Goal: Task Accomplishment & Management: Manage account settings

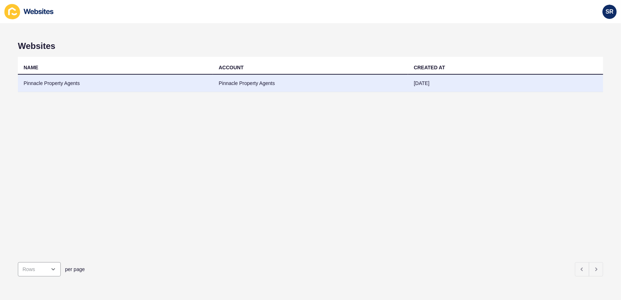
click at [252, 85] on td "Pinnacle Property Agents" at bounding box center [310, 84] width 195 height 18
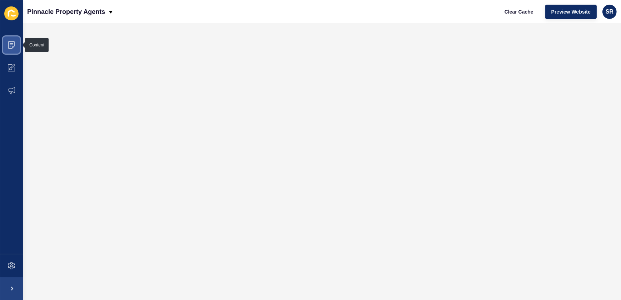
click at [10, 46] on icon at bounding box center [10, 46] width 1 height 0
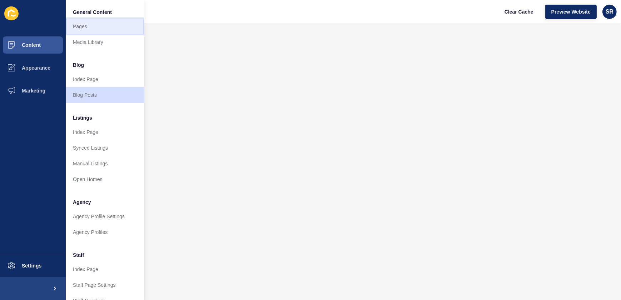
click at [85, 31] on link "Pages" at bounding box center [105, 27] width 79 height 16
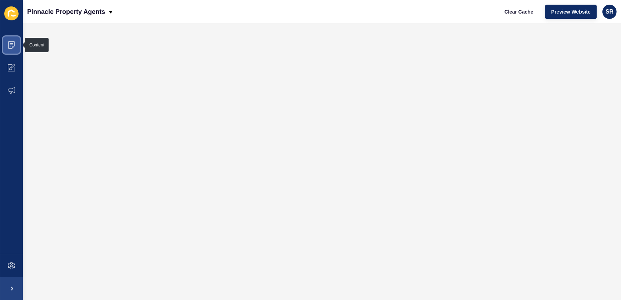
click at [12, 47] on icon at bounding box center [11, 44] width 6 height 7
click at [15, 48] on icon at bounding box center [11, 44] width 7 height 7
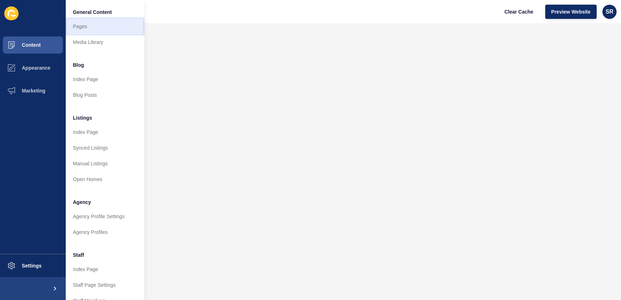
click at [80, 27] on link "Pages" at bounding box center [105, 27] width 79 height 16
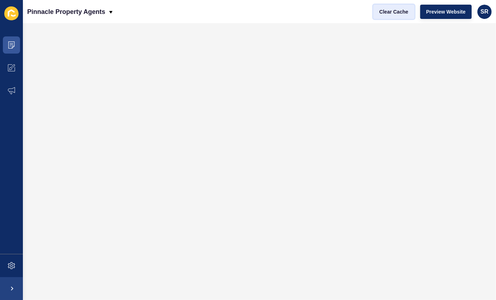
click at [400, 13] on span "Clear Cache" at bounding box center [393, 11] width 29 height 7
click at [14, 46] on icon at bounding box center [11, 44] width 6 height 7
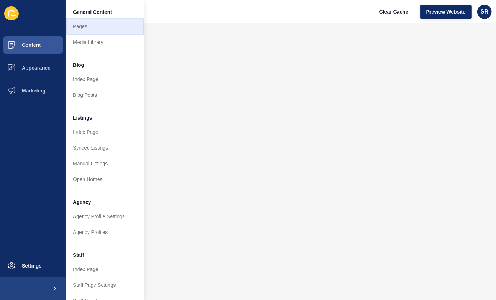
click at [91, 24] on link "Pages" at bounding box center [105, 27] width 79 height 16
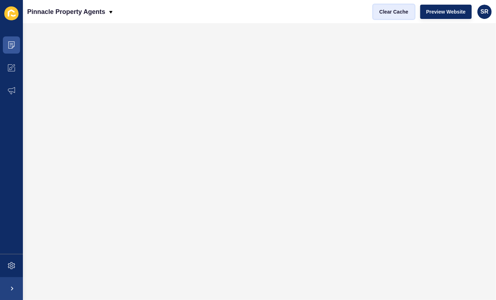
click at [406, 13] on span "Clear Cache" at bounding box center [393, 11] width 29 height 7
click at [388, 13] on span "Clear Cache" at bounding box center [393, 11] width 29 height 7
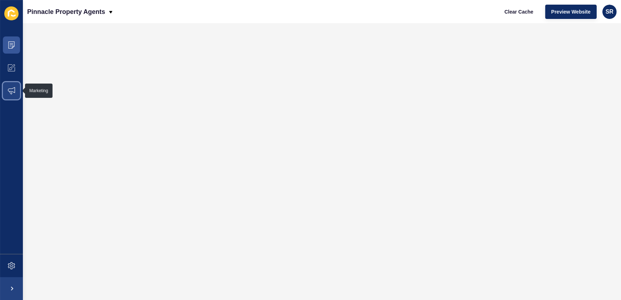
click at [14, 91] on icon at bounding box center [11, 90] width 7 height 7
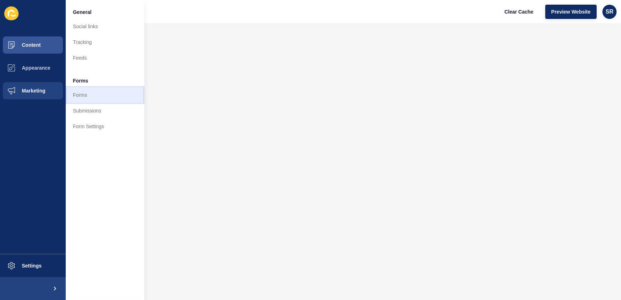
click at [76, 93] on link "Forms" at bounding box center [105, 95] width 79 height 16
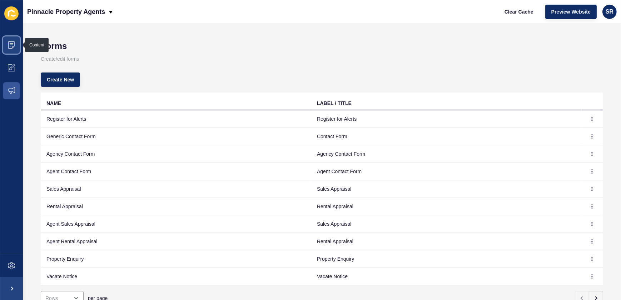
click at [14, 50] on span at bounding box center [11, 45] width 23 height 23
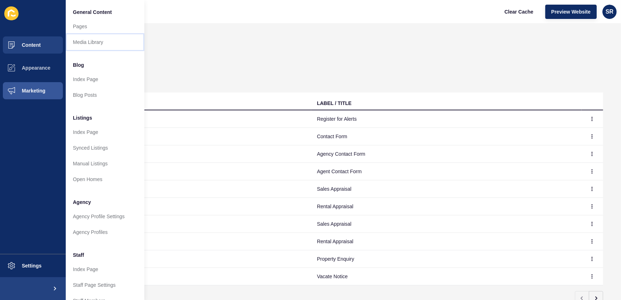
click at [72, 35] on link "Media Library" at bounding box center [105, 42] width 79 height 16
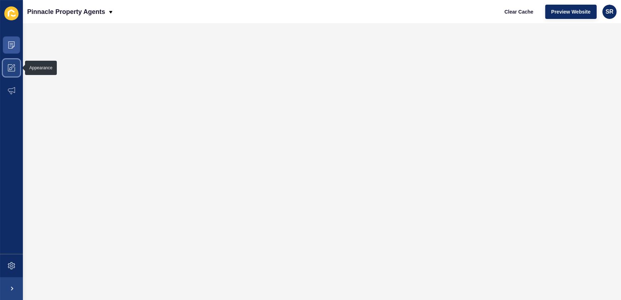
click at [11, 67] on icon at bounding box center [11, 67] width 7 height 7
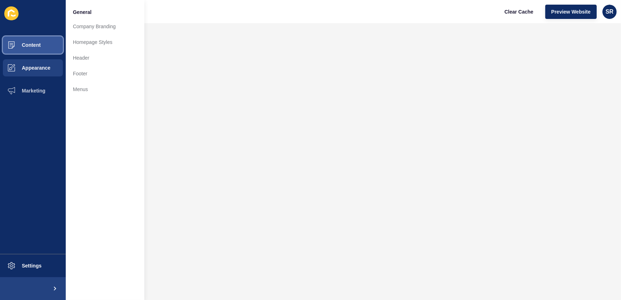
click at [38, 47] on span "Content" at bounding box center [20, 45] width 42 height 6
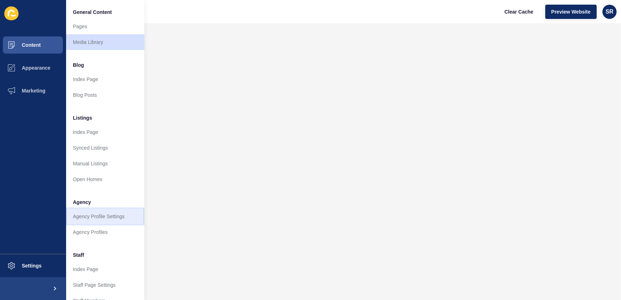
click at [86, 211] on link "Agency Profile Settings" at bounding box center [105, 217] width 79 height 16
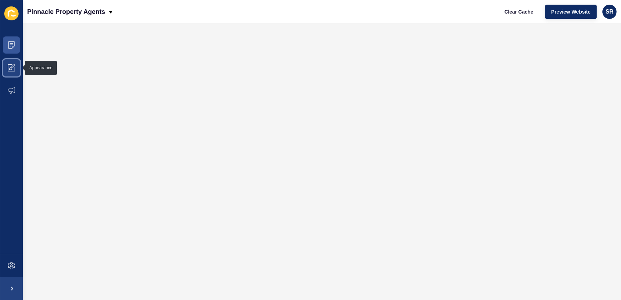
click at [10, 65] on icon at bounding box center [11, 67] width 7 height 7
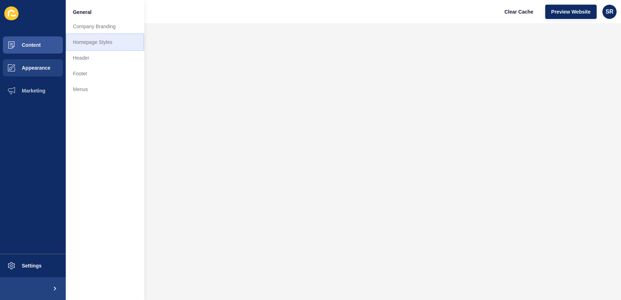
click at [93, 43] on link "Homepage Styles" at bounding box center [105, 42] width 79 height 16
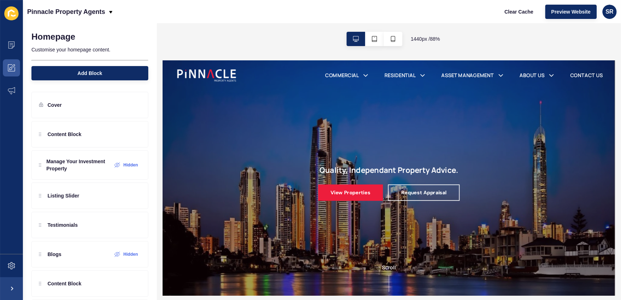
click at [81, 25] on div "Homepage Customise your homepage content. Add Block" at bounding box center [90, 53] width 134 height 61
click at [11, 89] on icon at bounding box center [11, 90] width 7 height 7
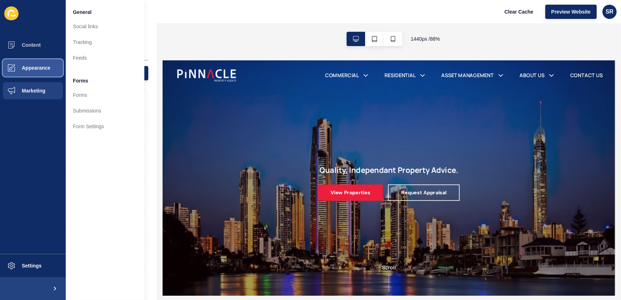
click at [14, 69] on span "Appearance" at bounding box center [24, 68] width 51 height 6
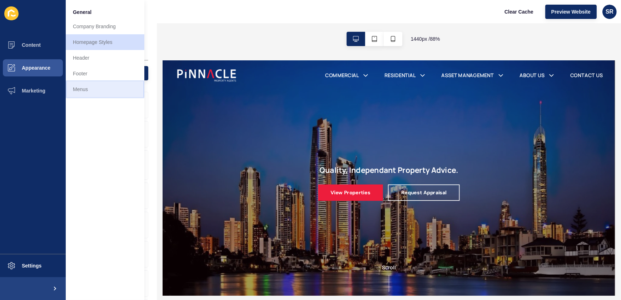
click at [80, 92] on link "Menus" at bounding box center [105, 89] width 79 height 16
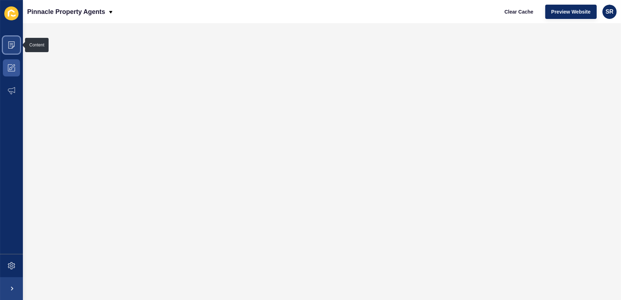
click at [10, 48] on icon at bounding box center [11, 44] width 7 height 7
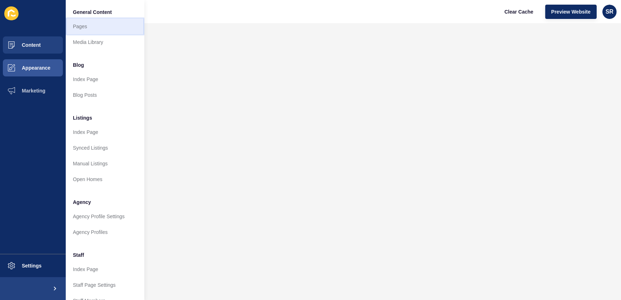
click at [73, 29] on link "Pages" at bounding box center [105, 27] width 79 height 16
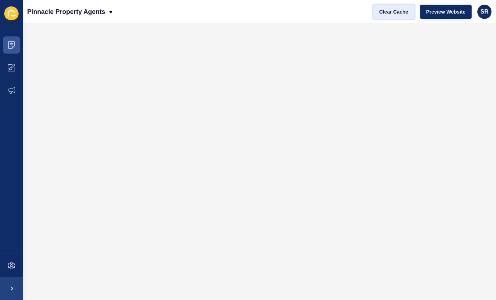
click at [387, 9] on span "Clear Cache" at bounding box center [393, 11] width 29 height 7
click at [406, 10] on span "Clear Cache" at bounding box center [393, 11] width 29 height 7
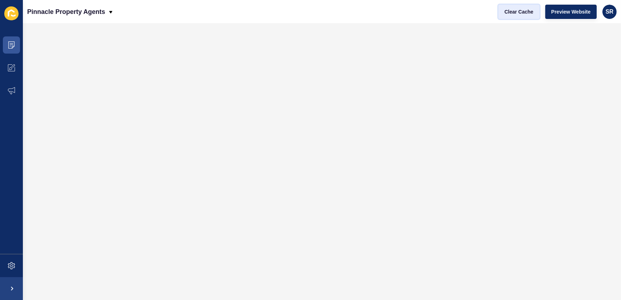
click at [519, 8] on span "Clear Cache" at bounding box center [519, 11] width 29 height 7
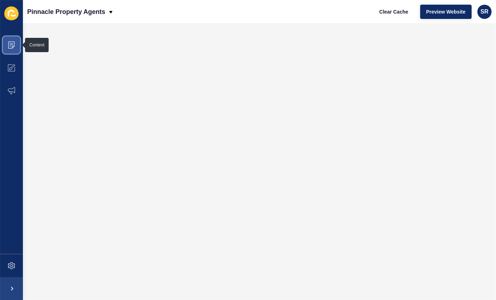
click at [15, 46] on icon at bounding box center [11, 44] width 7 height 7
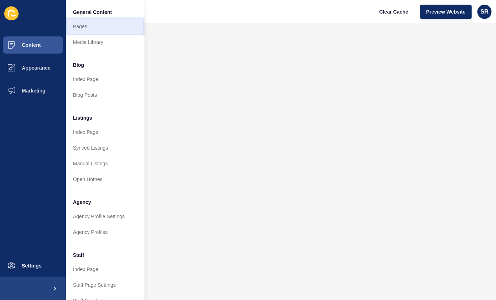
click at [98, 29] on link "Pages" at bounding box center [105, 27] width 79 height 16
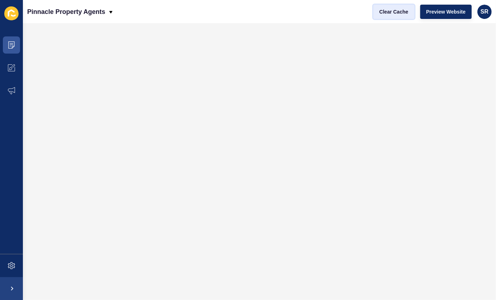
click at [393, 8] on span "Clear Cache" at bounding box center [393, 11] width 29 height 7
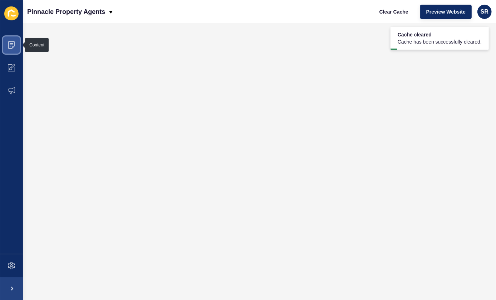
click at [12, 51] on span at bounding box center [11, 45] width 23 height 23
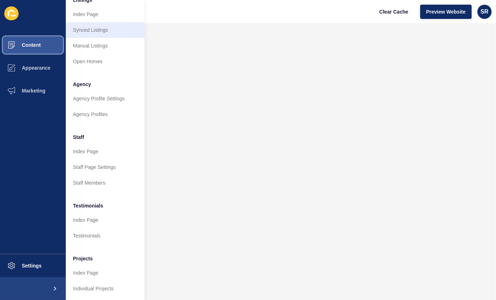
scroll to position [123, 0]
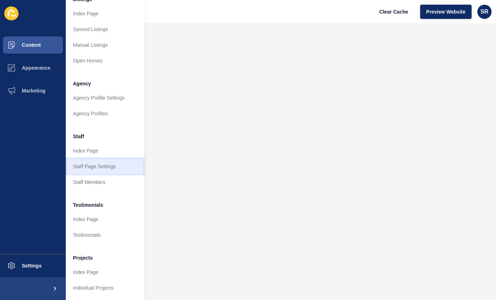
click at [107, 160] on link "Staff Page Settings" at bounding box center [105, 167] width 79 height 16
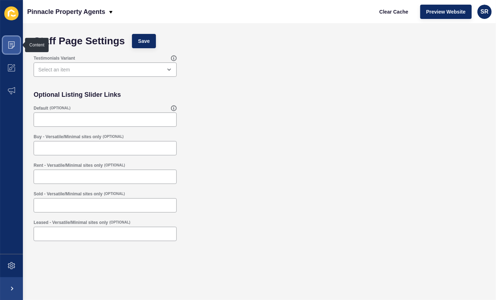
click at [16, 48] on span at bounding box center [11, 45] width 23 height 23
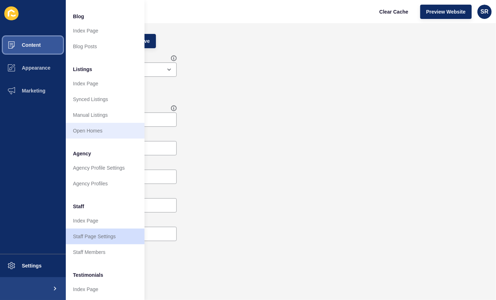
scroll to position [97, 0]
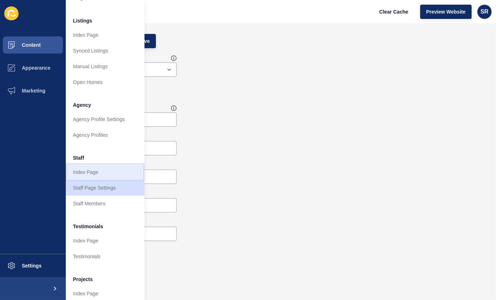
click at [93, 175] on link "Index Page" at bounding box center [105, 172] width 79 height 16
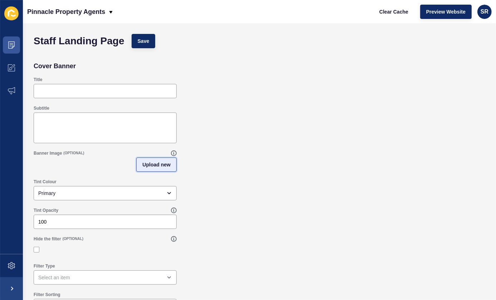
click at [146, 164] on span "Upload new" at bounding box center [156, 164] width 28 height 7
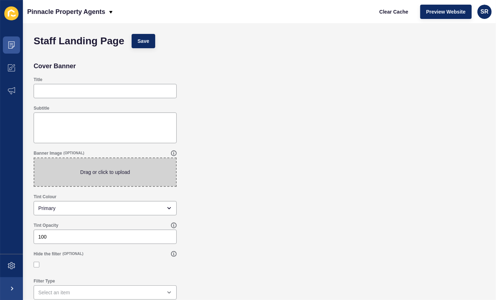
click at [127, 173] on span at bounding box center [105, 172] width 142 height 28
click at [34, 158] on input "Drag or click to upload" at bounding box center [34, 158] width 0 height 0
type input "C:\fakepath\Surfers 1.jpg"
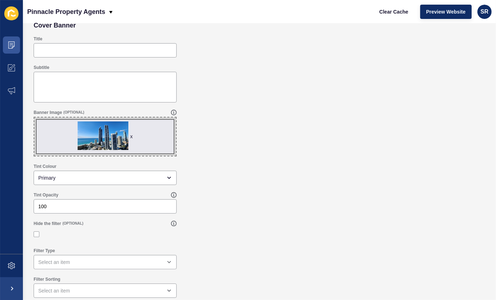
scroll to position [42, 0]
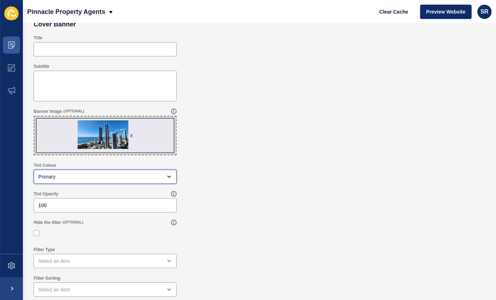
click at [140, 179] on div "Primary" at bounding box center [100, 176] width 124 height 7
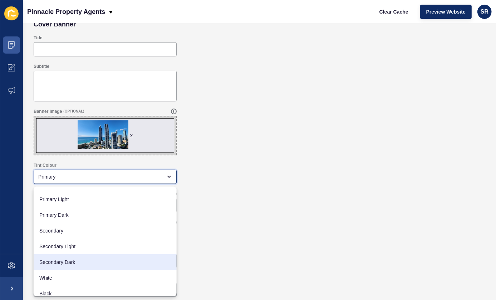
scroll to position [16, 0]
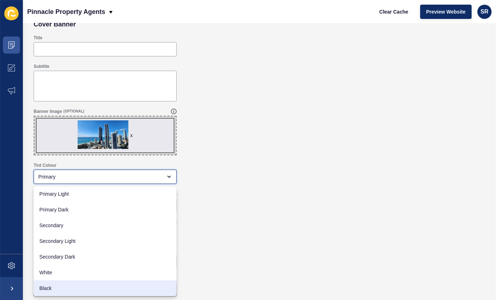
click at [102, 287] on span "Black" at bounding box center [105, 288] width 132 height 7
type input "Black"
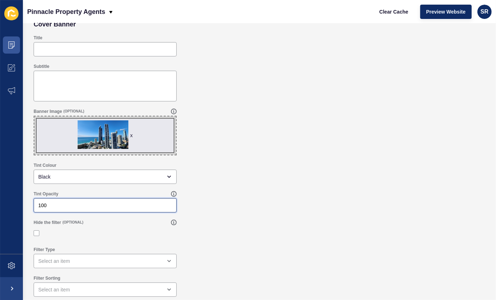
click at [59, 207] on input "100" at bounding box center [105, 205] width 134 height 7
drag, startPoint x: 59, startPoint y: 207, endPoint x: 18, endPoint y: 204, distance: 41.3
click at [18, 204] on div "Content Appearance Marketing Settings Pinnacle Property Agents Clear Cache Prev…" at bounding box center [248, 150] width 496 height 300
type input "30"
click at [318, 203] on div "Tint Opacity 30" at bounding box center [259, 202] width 459 height 29
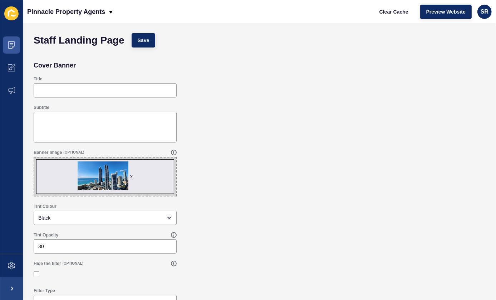
scroll to position [0, 0]
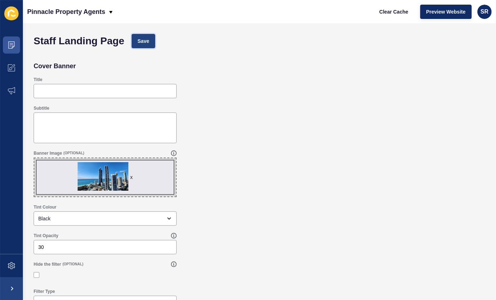
click at [149, 41] on button "Save" at bounding box center [144, 41] width 24 height 14
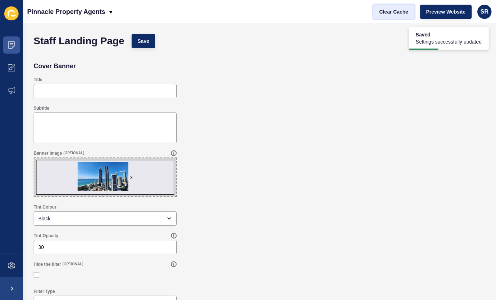
click at [389, 8] on span "Clear Cache" at bounding box center [393, 11] width 29 height 7
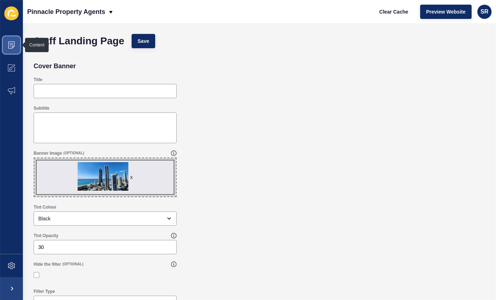
click at [16, 49] on span at bounding box center [11, 45] width 23 height 23
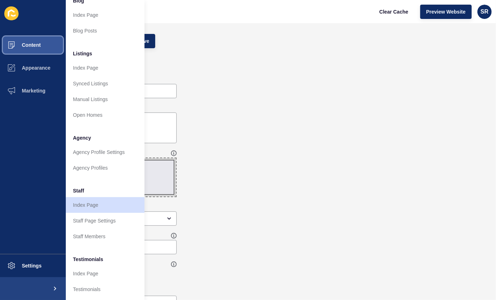
scroll to position [65, 0]
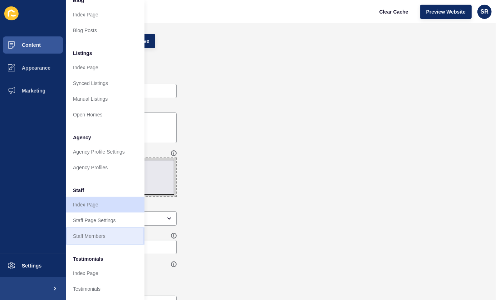
click at [83, 232] on link "Staff Members" at bounding box center [105, 236] width 79 height 16
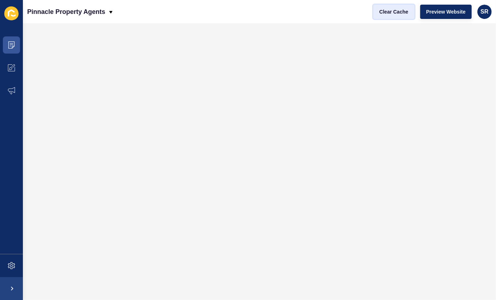
click at [405, 14] on span "Clear Cache" at bounding box center [393, 11] width 29 height 7
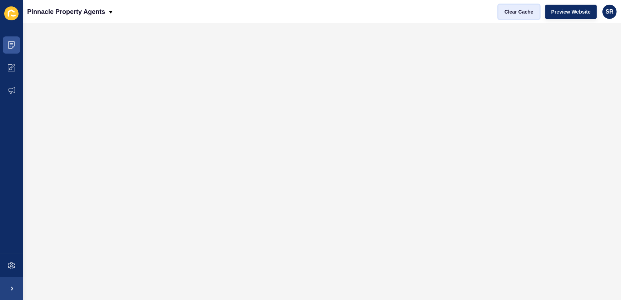
click at [511, 16] on button "Clear Cache" at bounding box center [519, 12] width 41 height 14
click at [10, 45] on icon at bounding box center [12, 45] width 4 height 0
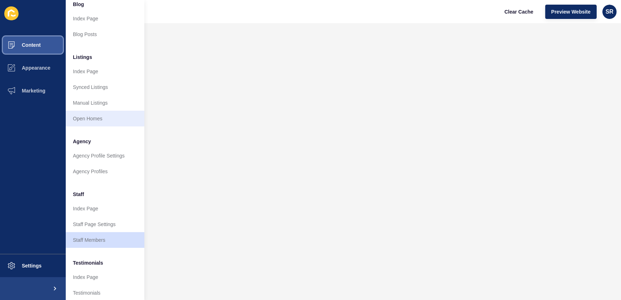
scroll to position [65, 0]
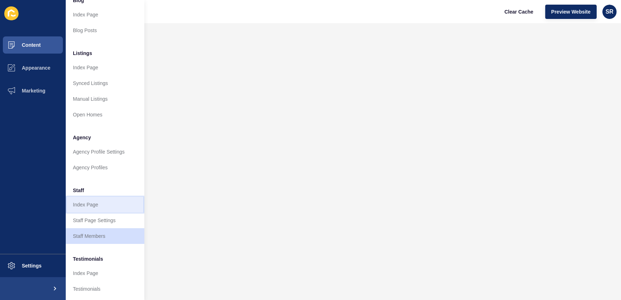
click at [100, 206] on link "Index Page" at bounding box center [105, 205] width 79 height 16
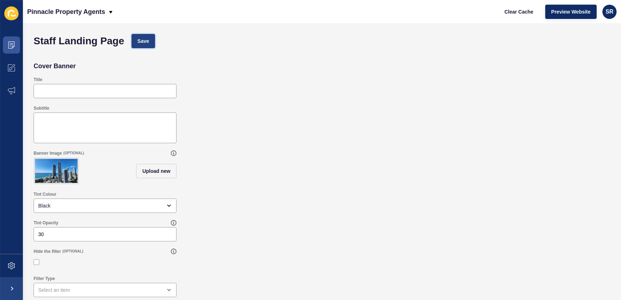
click at [147, 43] on span "Save" at bounding box center [144, 41] width 12 height 7
click at [527, 15] on button "Clear Cache" at bounding box center [519, 12] width 41 height 14
click at [140, 40] on span "Save" at bounding box center [144, 41] width 12 height 7
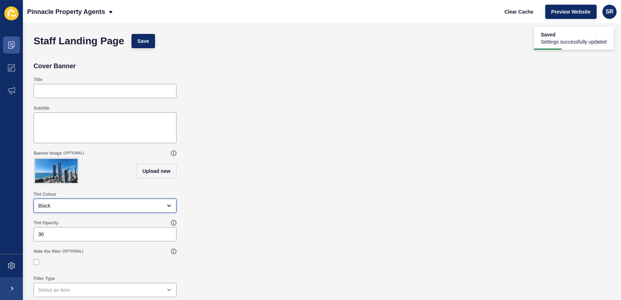
click at [131, 209] on div "Black" at bounding box center [100, 205] width 124 height 7
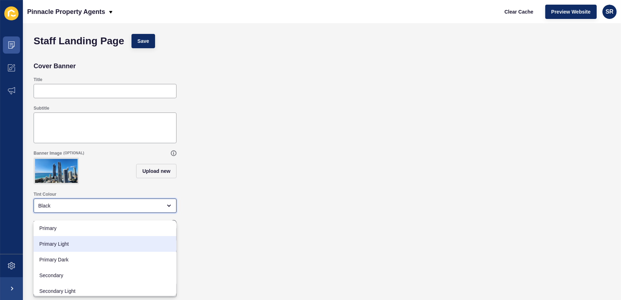
click at [118, 250] on div "Primary Light" at bounding box center [105, 244] width 143 height 16
type input "Primary Light"
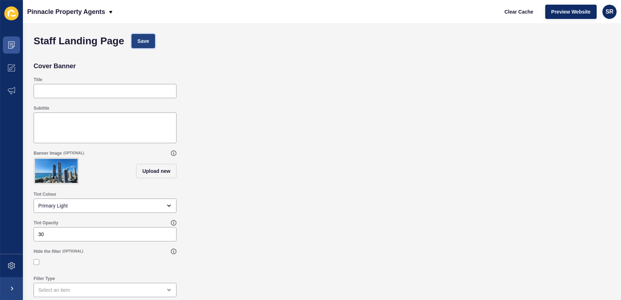
click at [145, 42] on span "Save" at bounding box center [144, 41] width 12 height 7
click at [520, 8] on span "Clear Cache" at bounding box center [519, 11] width 29 height 7
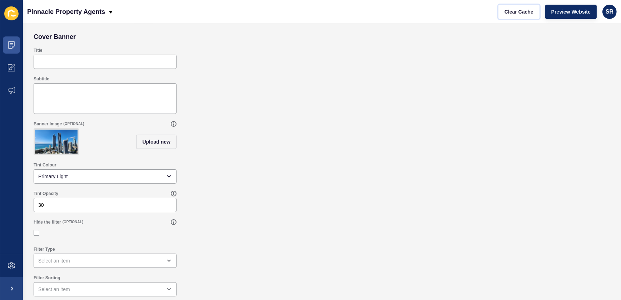
scroll to position [34, 0]
click at [15, 50] on span at bounding box center [11, 45] width 23 height 23
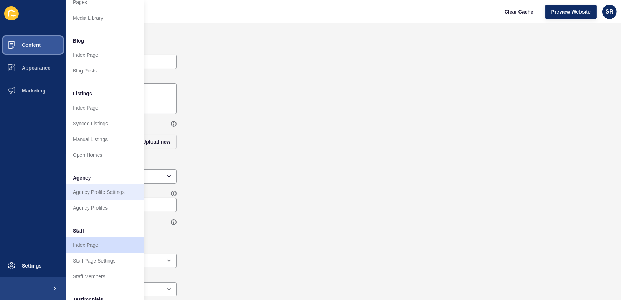
scroll to position [65, 0]
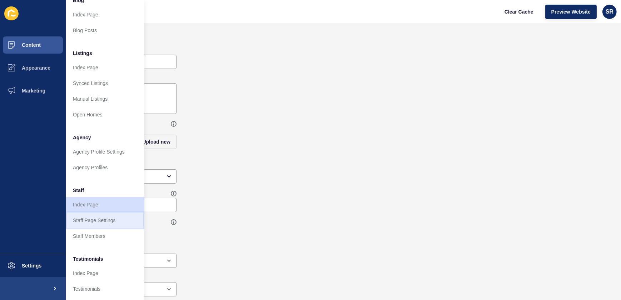
click at [88, 217] on link "Staff Page Settings" at bounding box center [105, 221] width 79 height 16
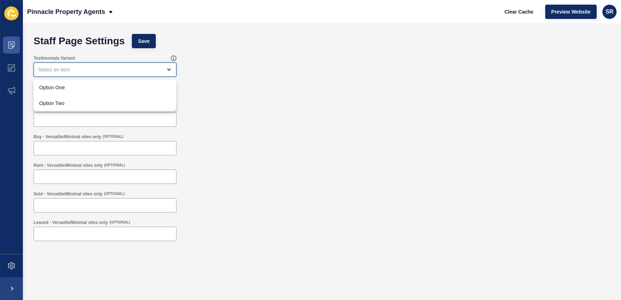
click at [172, 73] on div "close menu" at bounding box center [105, 70] width 143 height 14
click at [166, 83] on div "Option One" at bounding box center [105, 88] width 143 height 16
type input "Option One"
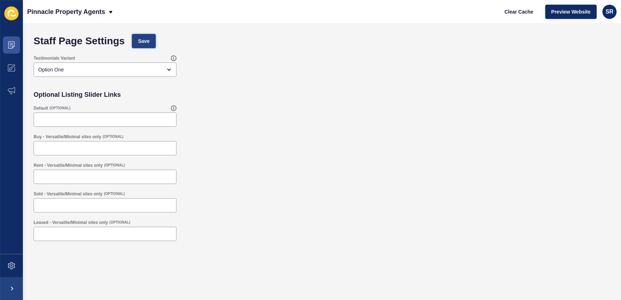
click at [139, 41] on span "Save" at bounding box center [144, 41] width 12 height 7
click at [17, 53] on span at bounding box center [11, 45] width 23 height 23
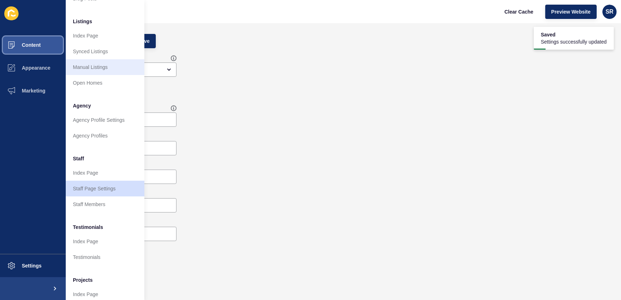
scroll to position [97, 0]
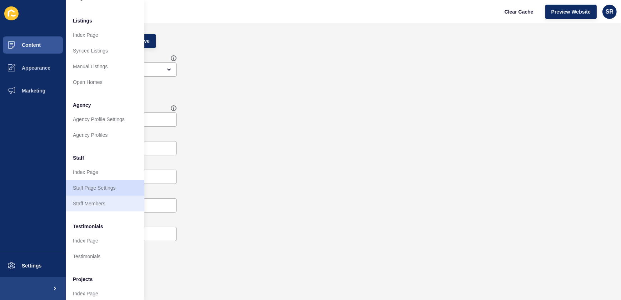
click at [89, 205] on link "Staff Members" at bounding box center [105, 204] width 79 height 16
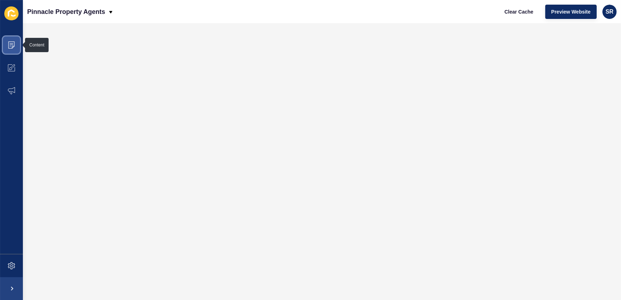
click at [15, 48] on icon at bounding box center [11, 44] width 7 height 7
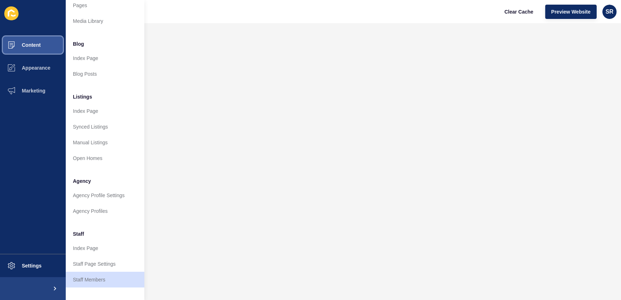
scroll to position [32, 0]
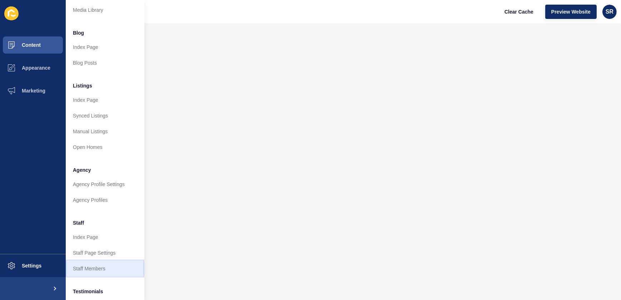
click at [96, 272] on link "Staff Members" at bounding box center [105, 269] width 79 height 16
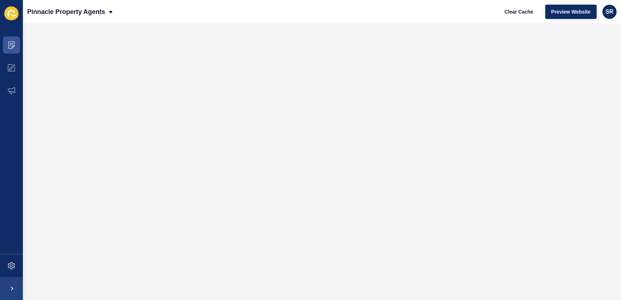
scroll to position [0, 0]
click at [14, 44] on icon at bounding box center [11, 44] width 7 height 7
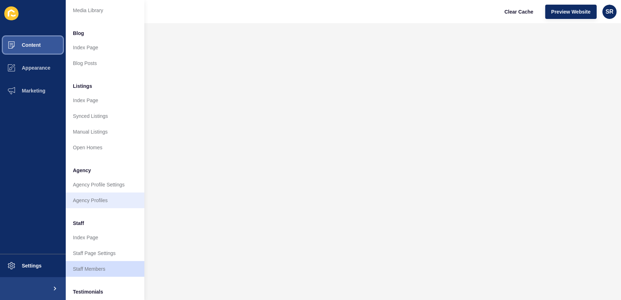
scroll to position [32, 0]
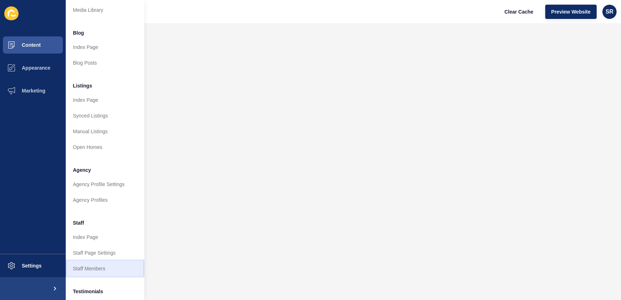
click at [93, 266] on link "Staff Members" at bounding box center [105, 269] width 79 height 16
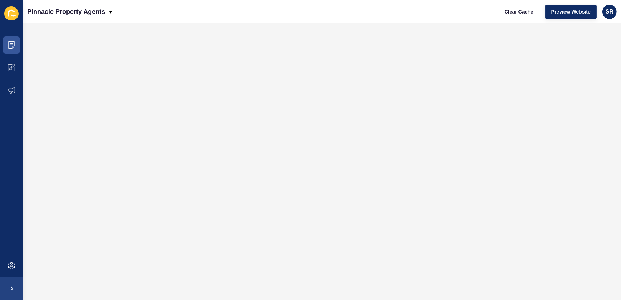
scroll to position [0, 0]
click at [523, 15] on span "Clear Cache" at bounding box center [519, 11] width 29 height 7
click at [8, 42] on icon at bounding box center [11, 44] width 7 height 7
click at [14, 44] on icon at bounding box center [11, 44] width 6 height 7
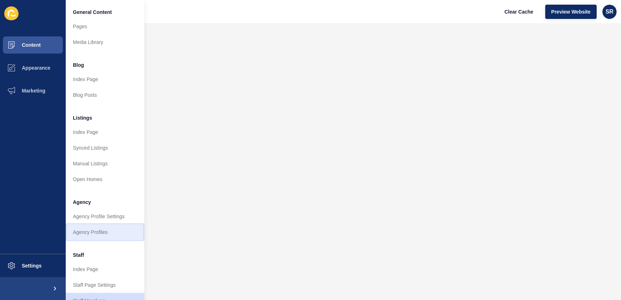
click at [103, 233] on link "Agency Profiles" at bounding box center [105, 232] width 79 height 16
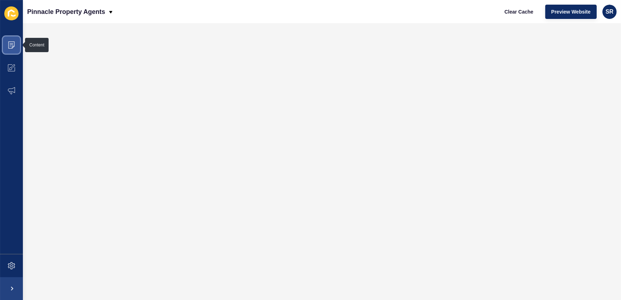
click at [13, 45] on icon at bounding box center [11, 44] width 7 height 7
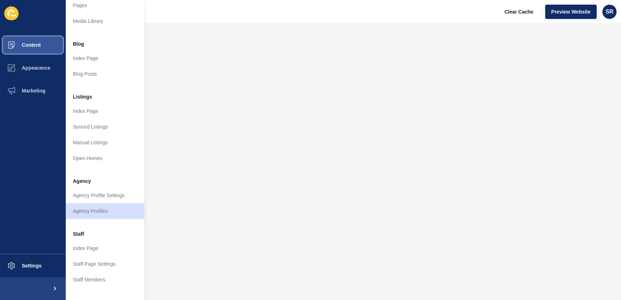
scroll to position [32, 0]
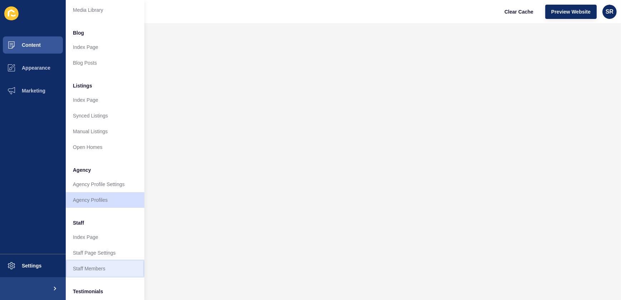
click at [89, 266] on link "Staff Members" at bounding box center [105, 269] width 79 height 16
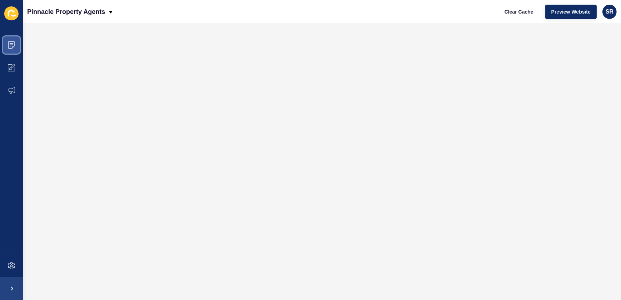
click at [10, 41] on icon at bounding box center [11, 44] width 6 height 7
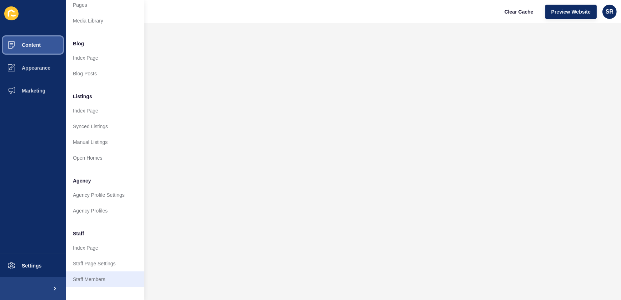
scroll to position [32, 0]
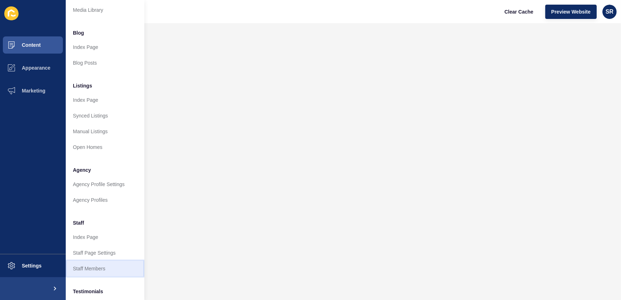
click at [89, 272] on link "Staff Members" at bounding box center [105, 269] width 79 height 16
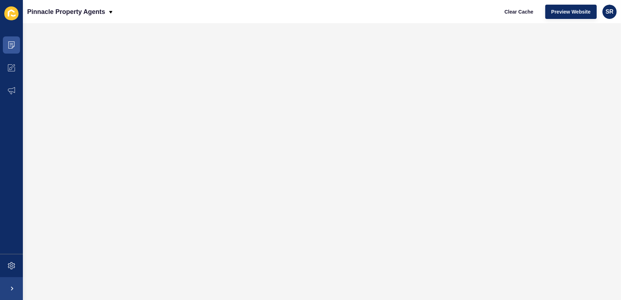
scroll to position [0, 0]
click at [11, 46] on icon at bounding box center [11, 44] width 7 height 7
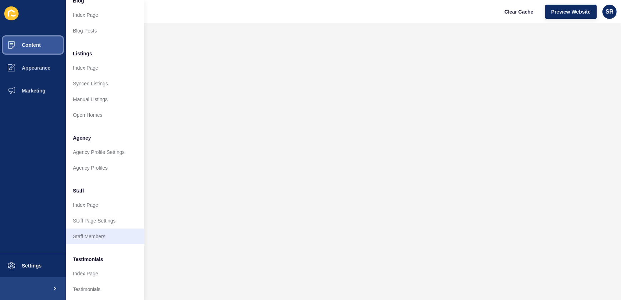
scroll to position [65, 0]
click at [92, 239] on link "Staff Members" at bounding box center [105, 236] width 79 height 16
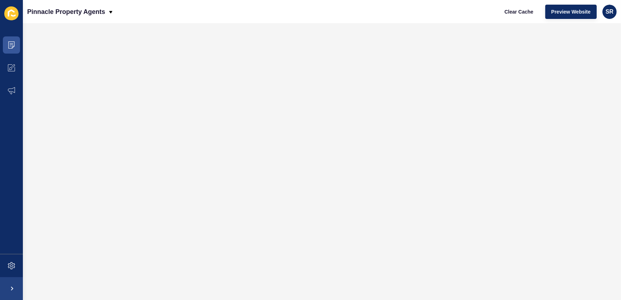
scroll to position [0, 0]
click at [12, 48] on icon at bounding box center [11, 44] width 6 height 7
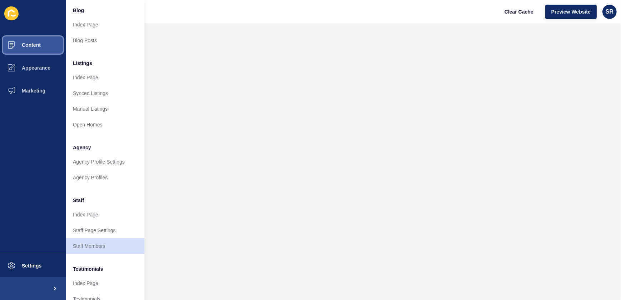
scroll to position [65, 0]
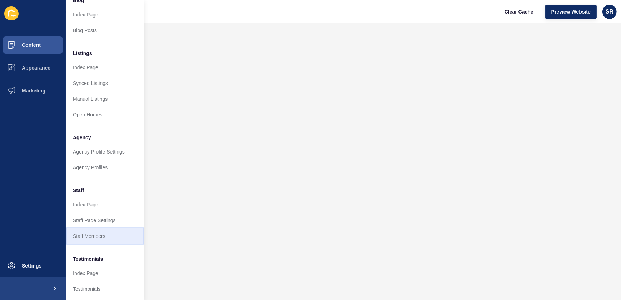
click at [92, 237] on link "Staff Members" at bounding box center [105, 236] width 79 height 16
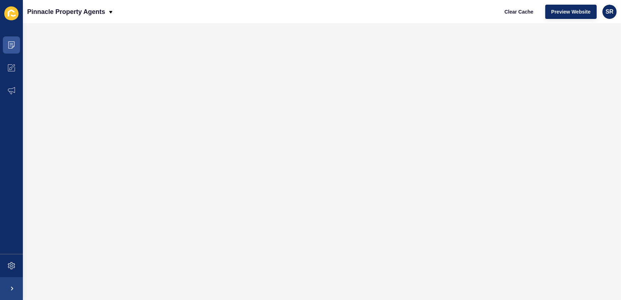
scroll to position [0, 0]
click at [523, 9] on span "Clear Cache" at bounding box center [519, 11] width 29 height 7
click at [9, 46] on icon at bounding box center [11, 44] width 7 height 7
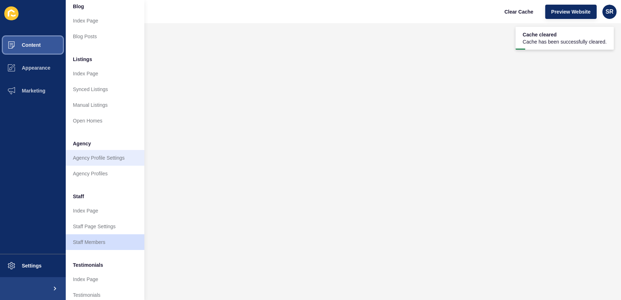
scroll to position [65, 0]
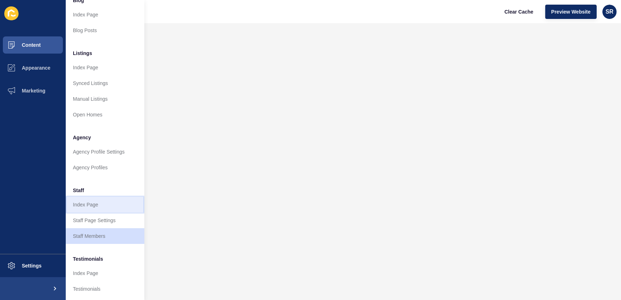
click at [94, 205] on link "Index Page" at bounding box center [105, 205] width 79 height 16
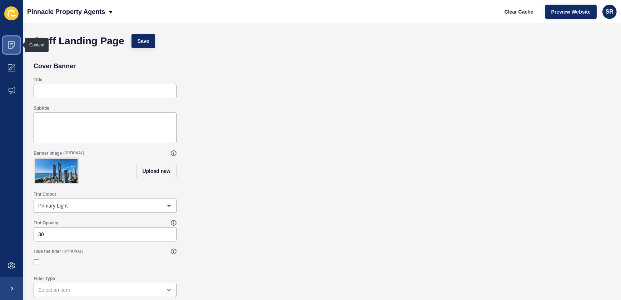
click at [14, 45] on icon at bounding box center [11, 44] width 6 height 7
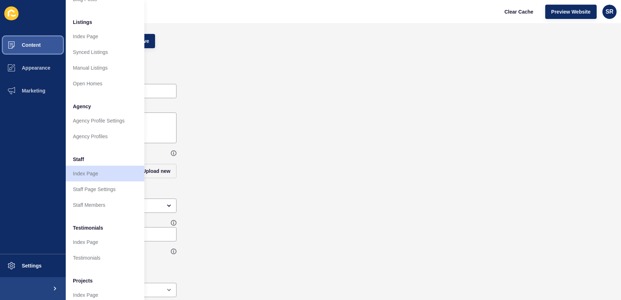
scroll to position [97, 0]
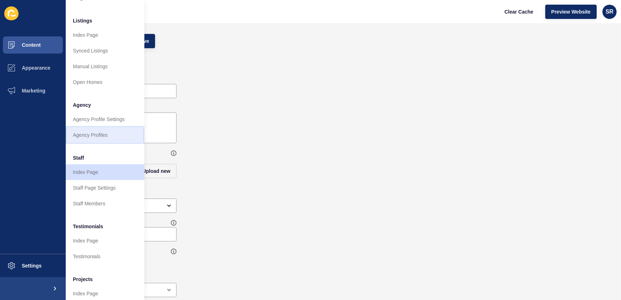
click at [82, 139] on link "Agency Profiles" at bounding box center [105, 135] width 79 height 16
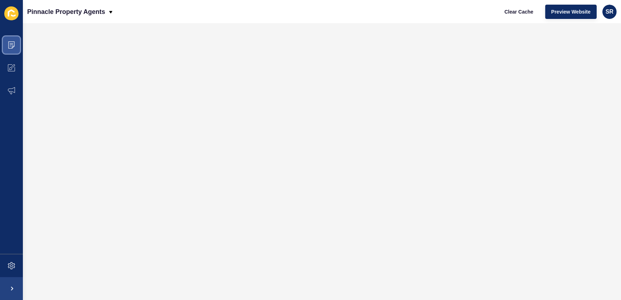
click at [11, 49] on span at bounding box center [11, 45] width 23 height 23
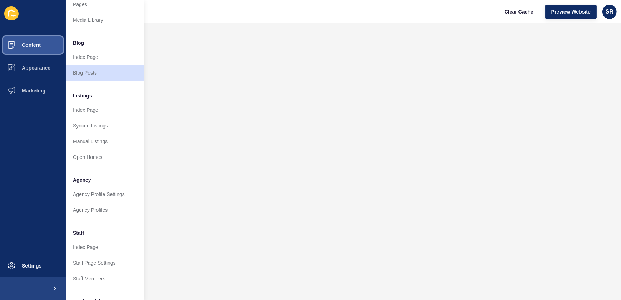
scroll to position [32, 0]
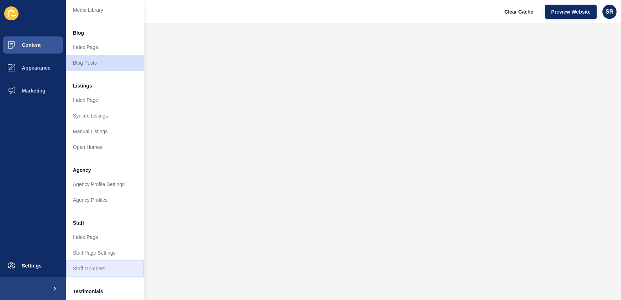
click at [101, 267] on link "Staff Members" at bounding box center [105, 269] width 79 height 16
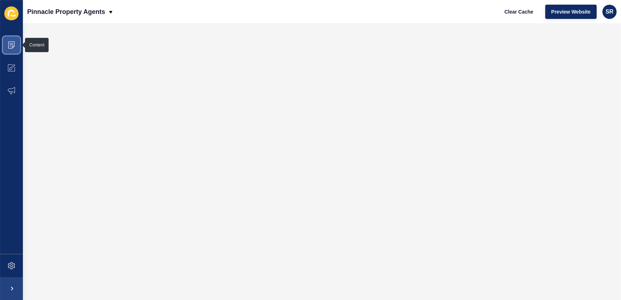
click at [9, 46] on icon at bounding box center [11, 44] width 7 height 7
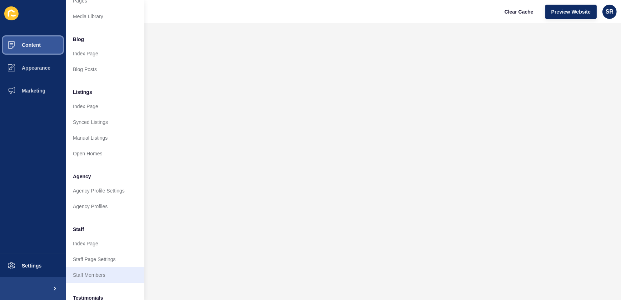
scroll to position [65, 0]
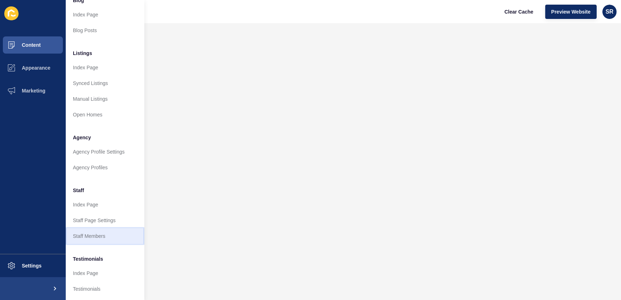
click at [94, 237] on link "Staff Members" at bounding box center [105, 236] width 79 height 16
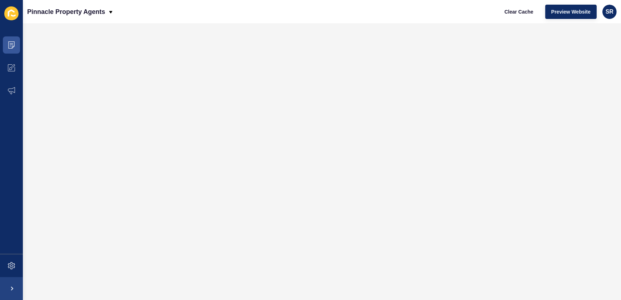
scroll to position [0, 0]
click at [14, 46] on icon at bounding box center [11, 44] width 6 height 7
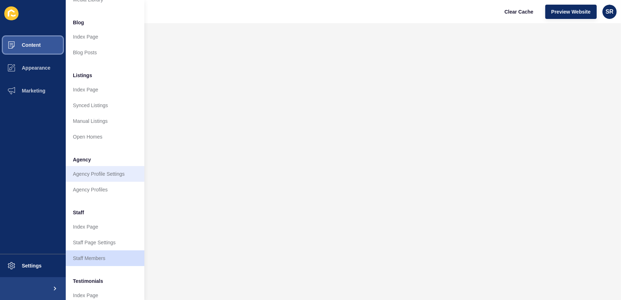
scroll to position [97, 0]
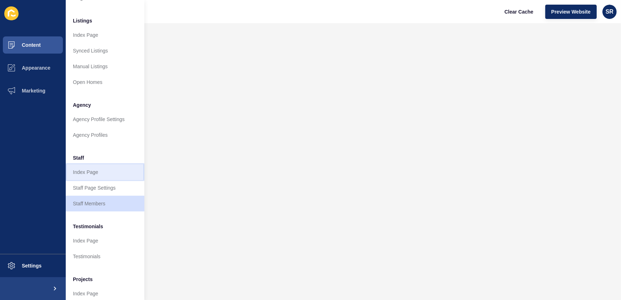
click at [85, 174] on link "Index Page" at bounding box center [105, 172] width 79 height 16
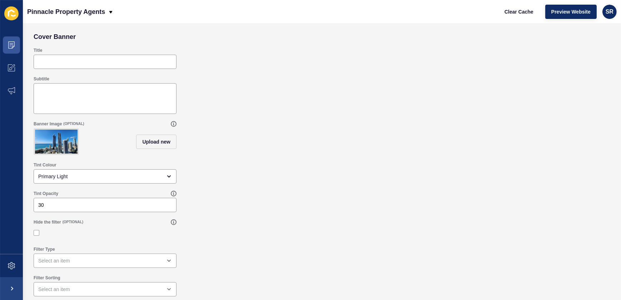
scroll to position [34, 0]
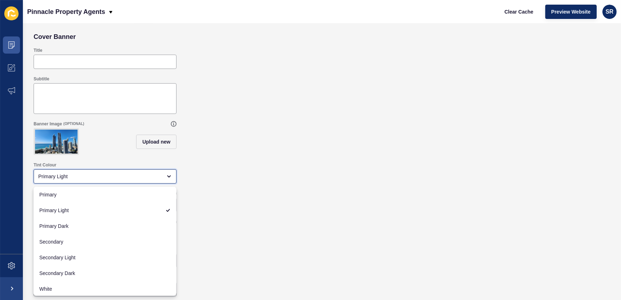
click at [106, 179] on div "Primary Light" at bounding box center [100, 176] width 124 height 7
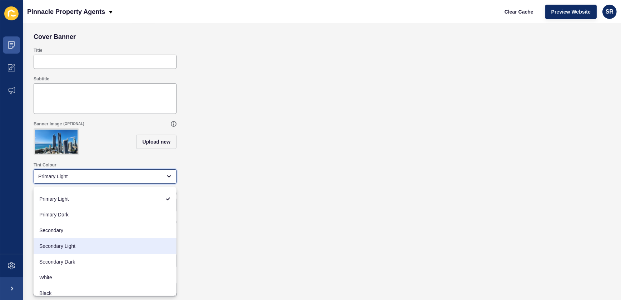
scroll to position [16, 0]
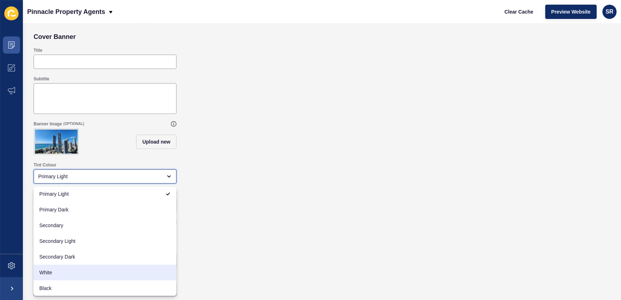
click at [103, 276] on span "White" at bounding box center [105, 272] width 132 height 7
type input "White"
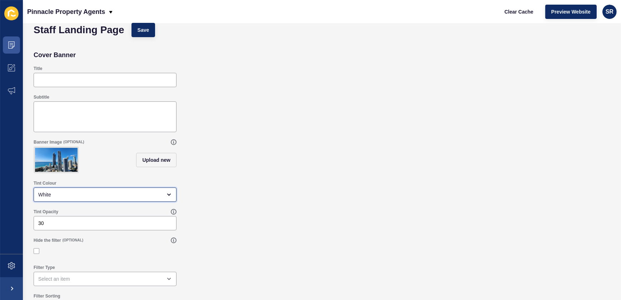
scroll to position [0, 0]
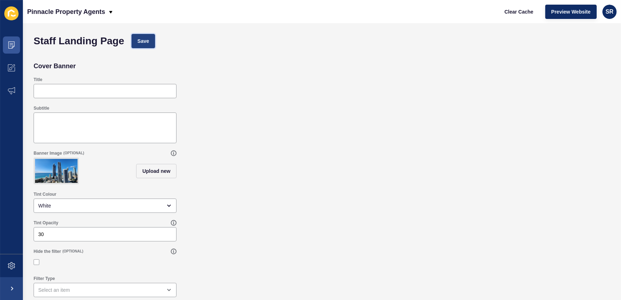
click at [143, 39] on span "Save" at bounding box center [144, 41] width 12 height 7
